Goal: Information Seeking & Learning: Learn about a topic

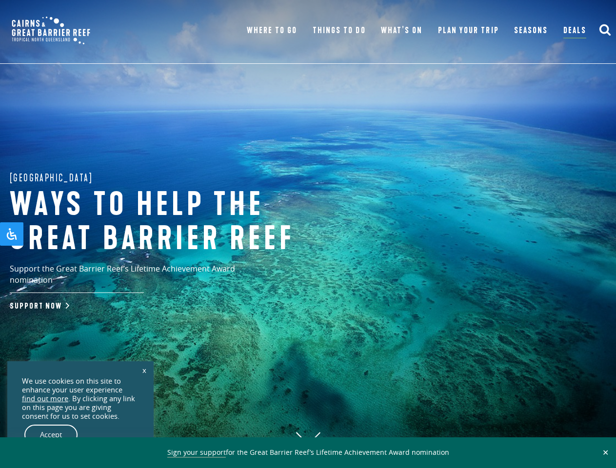
click at [308, 234] on h1 "Ways to help the great barrier reef" at bounding box center [171, 222] width 322 height 68
click at [605, 452] on button "✕" at bounding box center [605, 452] width 11 height 9
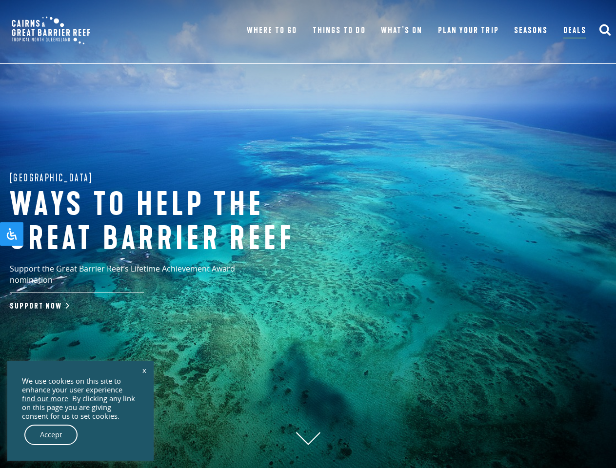
click at [604, 30] on icon "submit" at bounding box center [605, 29] width 12 height 12
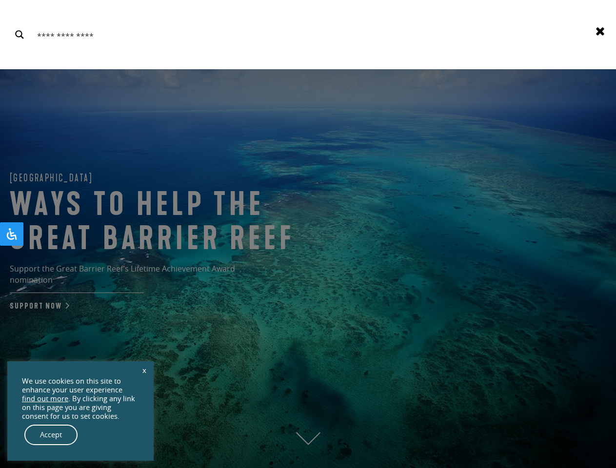
click at [144, 370] on link "x" at bounding box center [144, 369] width 14 height 21
click at [80, 421] on div "We use cookies on this site to enhance your user experience find out more . By …" at bounding box center [80, 399] width 117 height 44
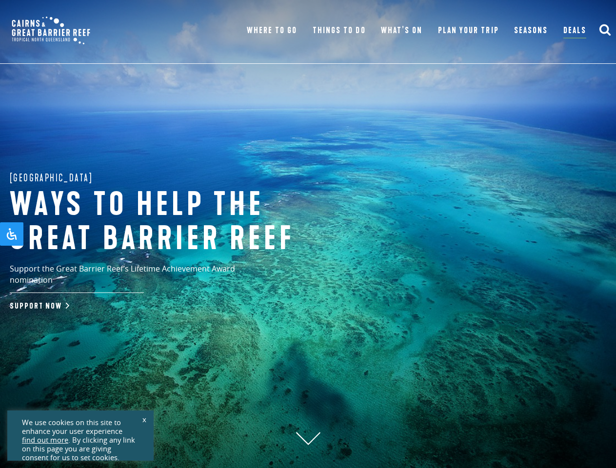
click at [51, 435] on div "We use cookies on this site to enhance your user experience find out more . By …" at bounding box center [80, 440] width 117 height 44
click at [12, 234] on icon "Open Accessibility Panel" at bounding box center [12, 234] width 12 height 12
click at [0, 0] on div "[MEDICAL_DATA] Friendly Mode [MEDICAL_DATA] Friendly Mode Reduces distractions …" at bounding box center [0, 0] width 0 height 0
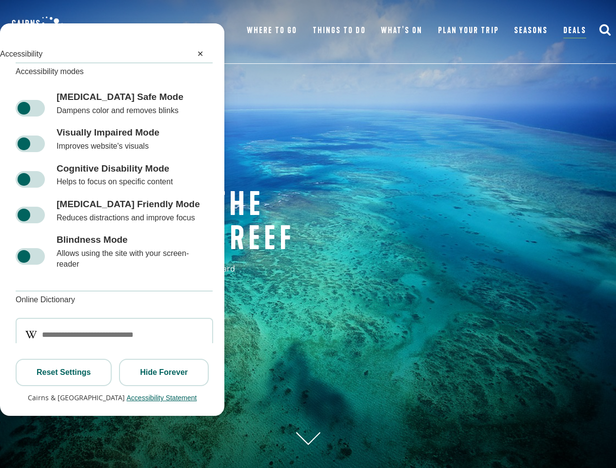
click at [12, 229] on div "[MEDICAL_DATA] Friendly Mode [MEDICAL_DATA] Friendly Mode Reduces distractions …" at bounding box center [112, 211] width 224 height 36
